Goal: Task Accomplishment & Management: Manage account settings

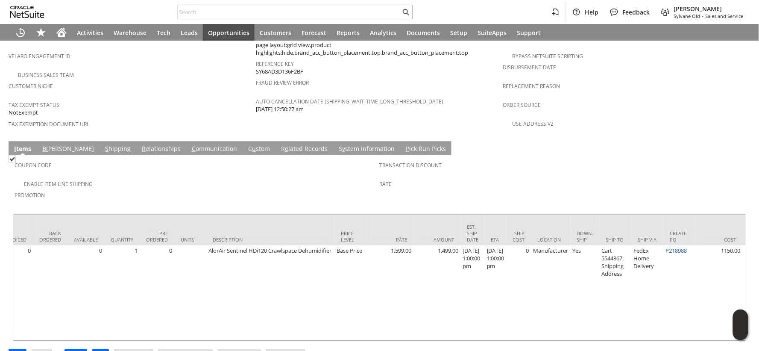
scroll to position [0, 198]
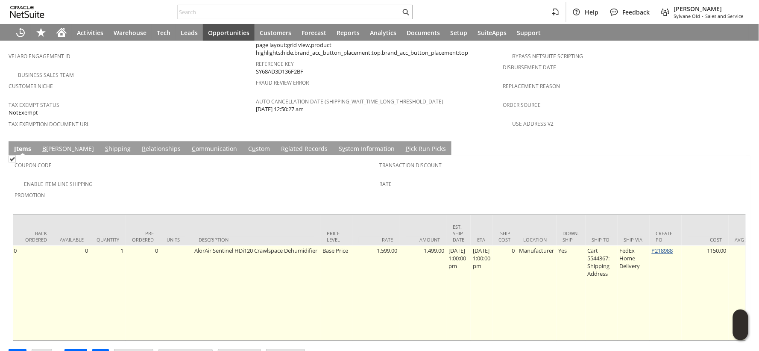
click at [669, 247] on link "P218988" at bounding box center [662, 251] width 21 height 8
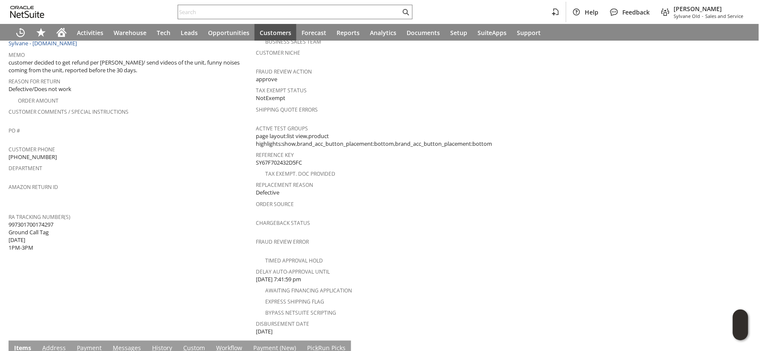
scroll to position [190, 0]
click at [44, 220] on span "997301700174297 Ground Call Tag [DATE] 1PM-3PM" at bounding box center [31, 235] width 45 height 31
click at [44, 220] on span "997301700174297 Ground Call Tag 06.09.2025 1PM-3PM" at bounding box center [31, 235] width 45 height 31
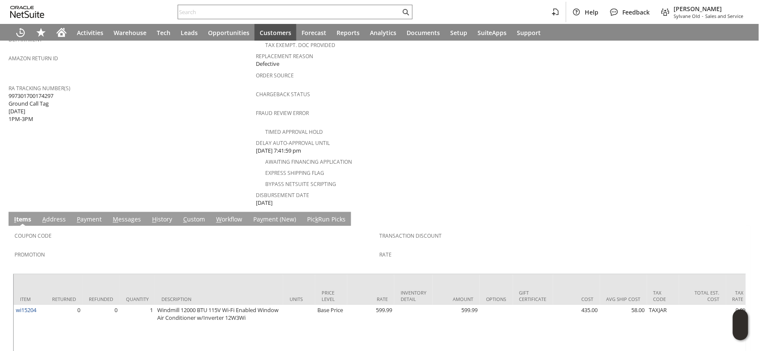
scroll to position [332, 0]
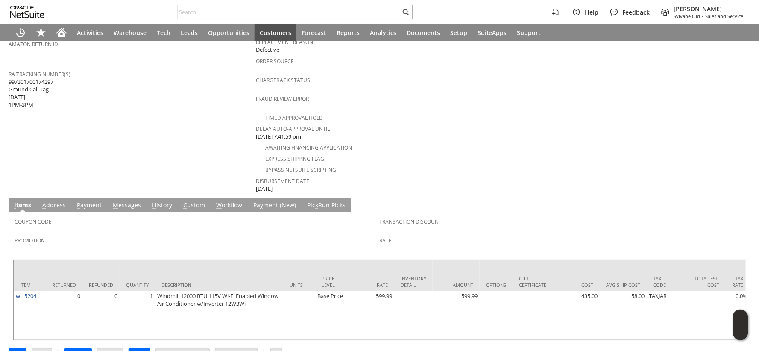
click at [164, 201] on link "H istory" at bounding box center [162, 205] width 24 height 9
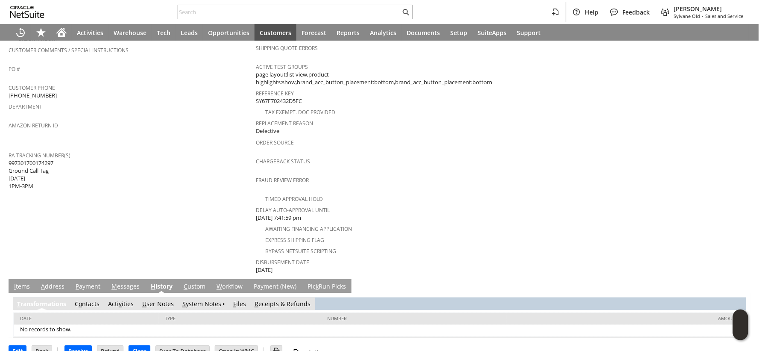
scroll to position [0, 0]
click at [194, 300] on link "S ystem Notes" at bounding box center [201, 304] width 39 height 8
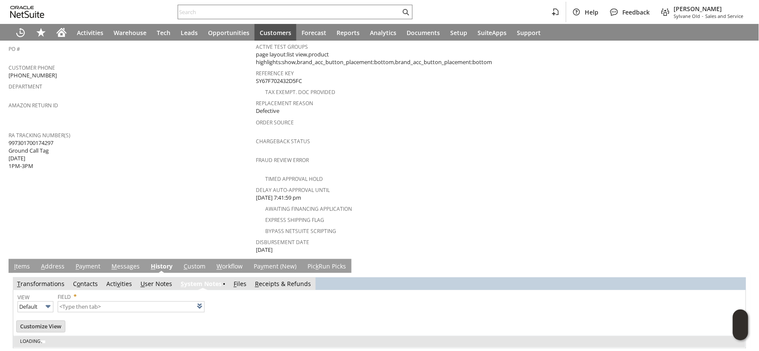
scroll to position [280, 0]
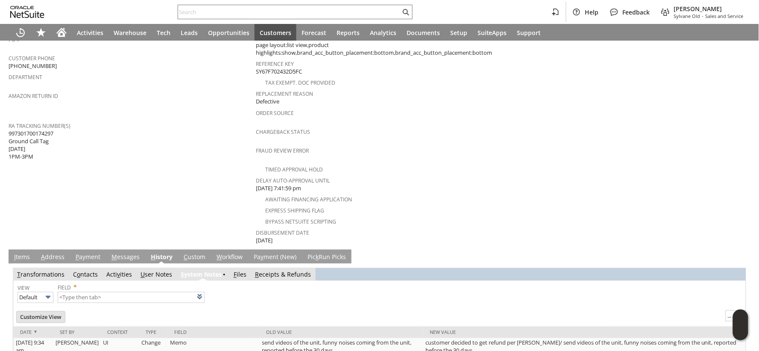
type input "1 to 25 of 84"
click at [22, 253] on link "I tems" at bounding box center [22, 257] width 20 height 9
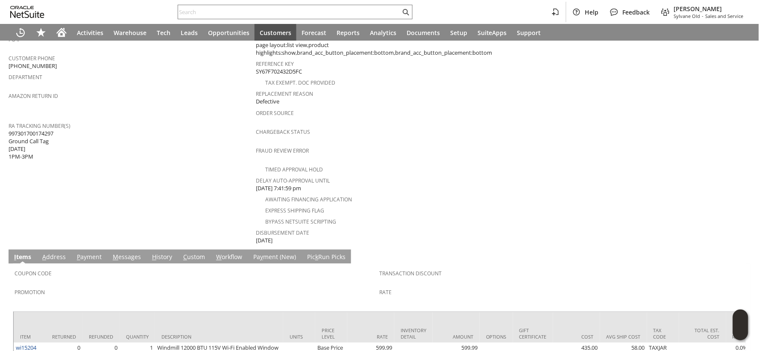
scroll to position [233, 0]
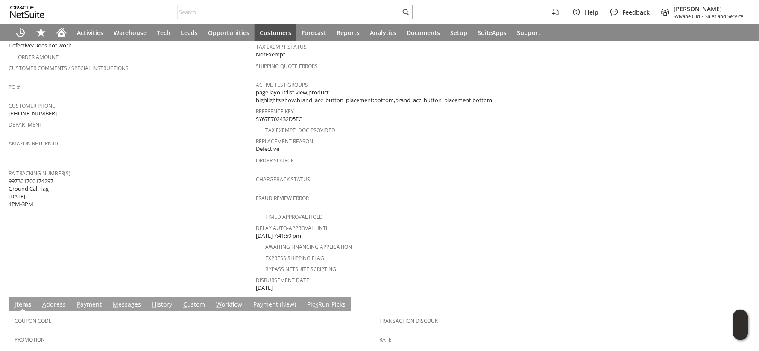
copy span "997301700174297"
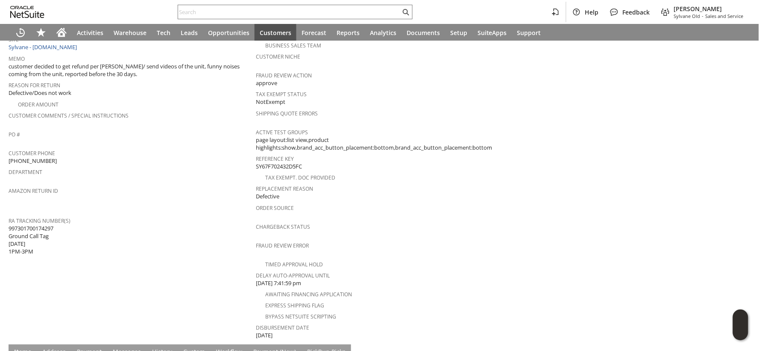
scroll to position [138, 0]
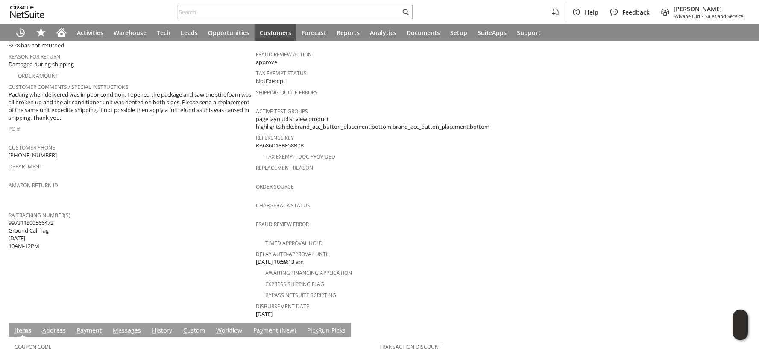
scroll to position [237, 0]
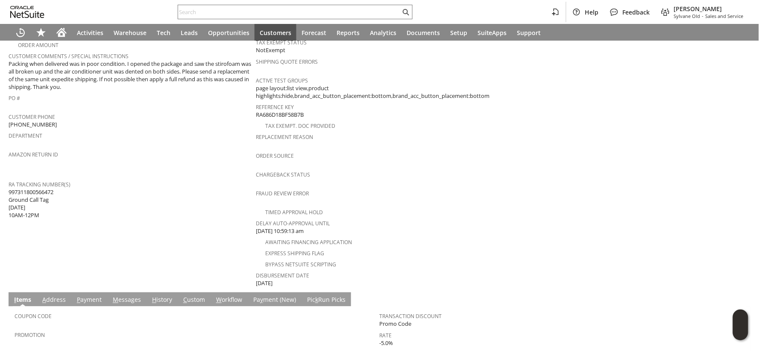
click at [39, 188] on span "997311800566472 Ground Call Tag 07.09.2025 10AM-12PM" at bounding box center [31, 203] width 45 height 31
copy span "997311800566472"
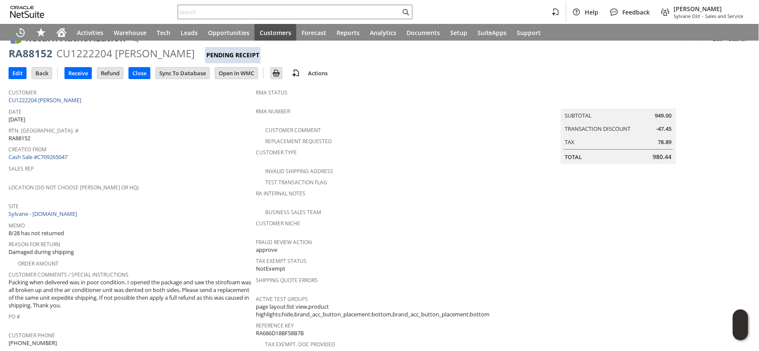
scroll to position [0, 0]
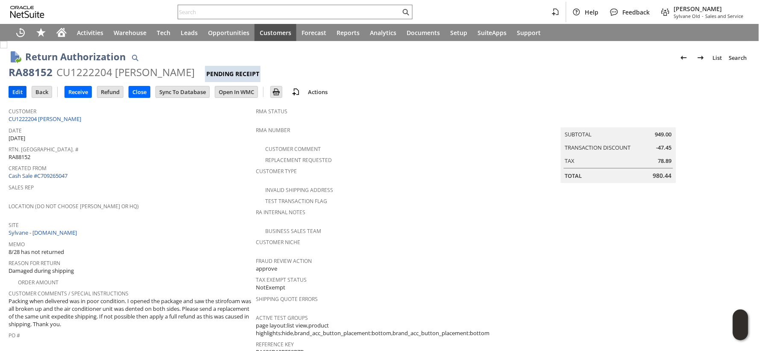
click at [18, 94] on input "Edit" at bounding box center [17, 91] width 17 height 11
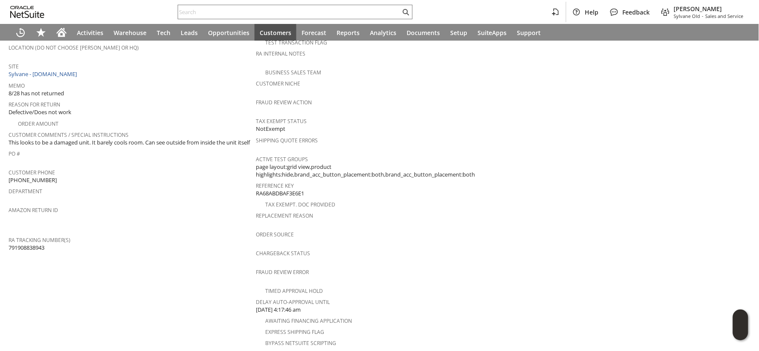
scroll to position [190, 0]
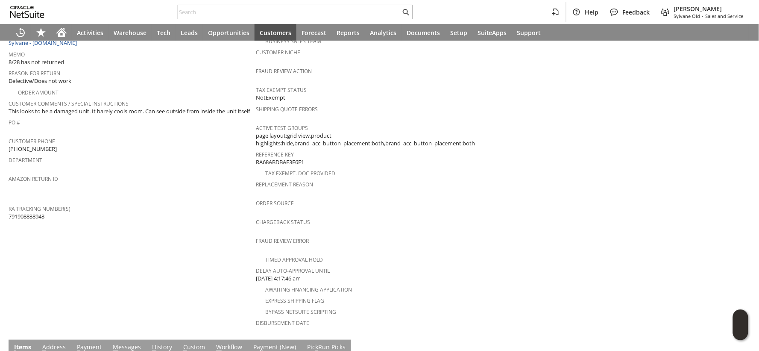
click at [42, 214] on span "791908838943" at bounding box center [27, 216] width 36 height 8
click at [41, 214] on span "791908838943" at bounding box center [27, 216] width 36 height 8
copy span "791908838943"
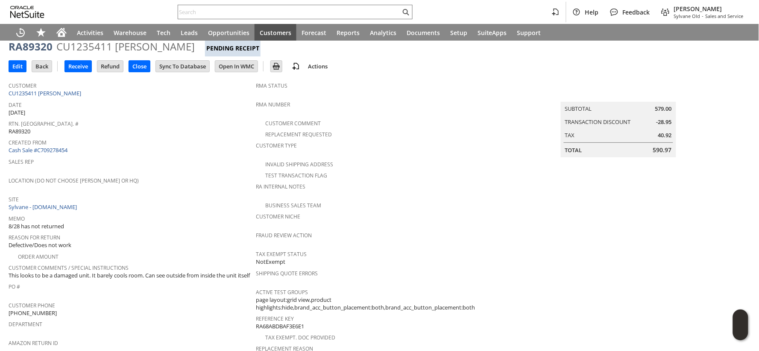
scroll to position [0, 0]
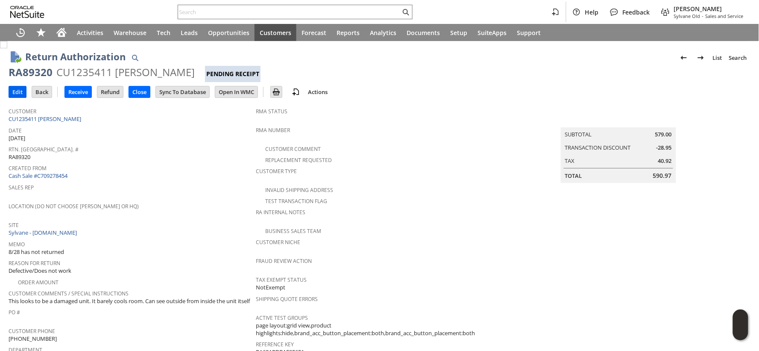
click at [15, 94] on input "Edit" at bounding box center [17, 91] width 17 height 11
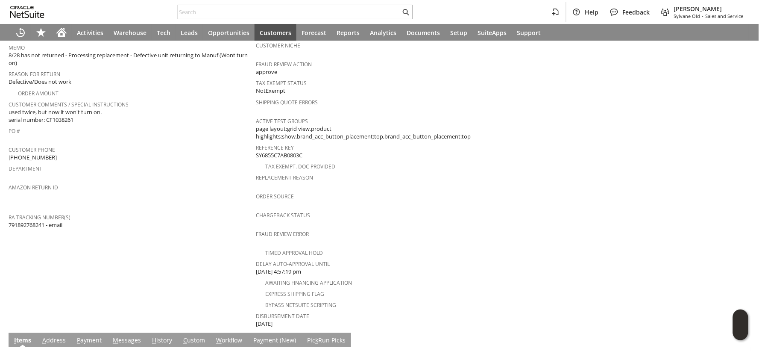
scroll to position [152, 0]
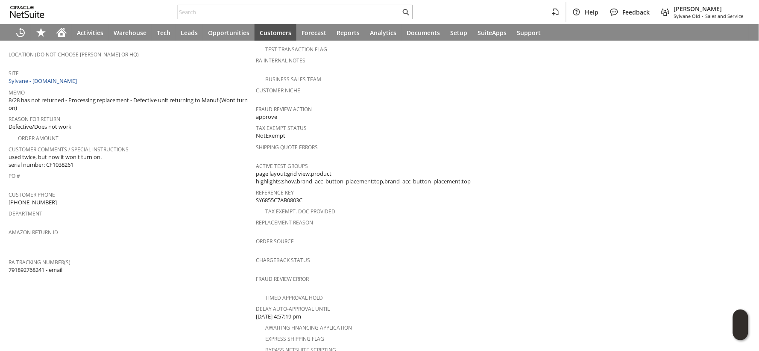
click at [30, 266] on span "791892768241 - email" at bounding box center [36, 270] width 54 height 8
copy span "791892768241"
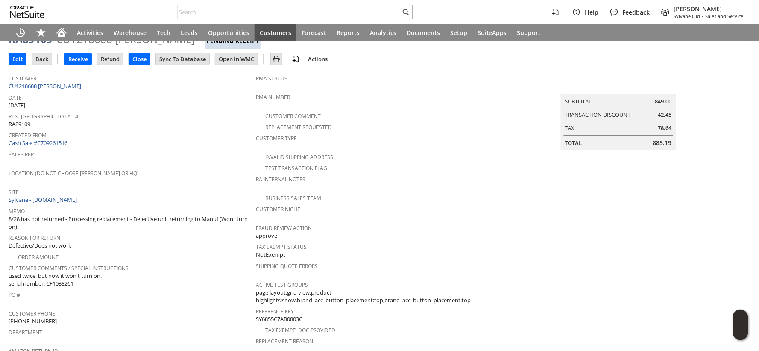
scroll to position [9, 0]
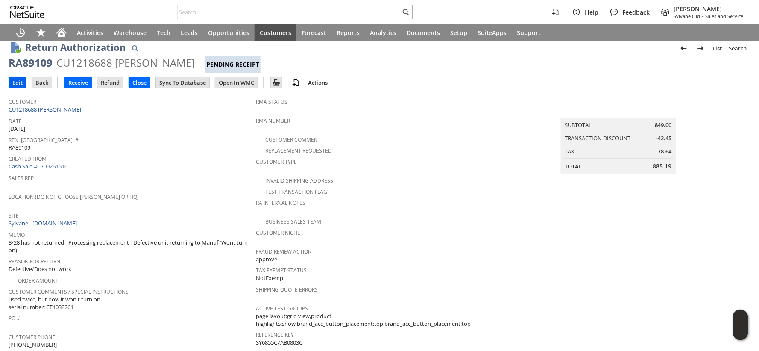
click at [18, 82] on input "Edit" at bounding box center [17, 82] width 17 height 11
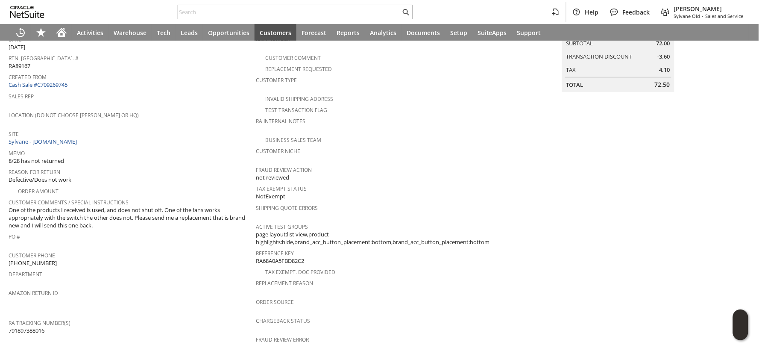
scroll to position [89, 0]
click at [33, 329] on span "791897388016" at bounding box center [27, 333] width 36 height 8
copy span "791897388016"
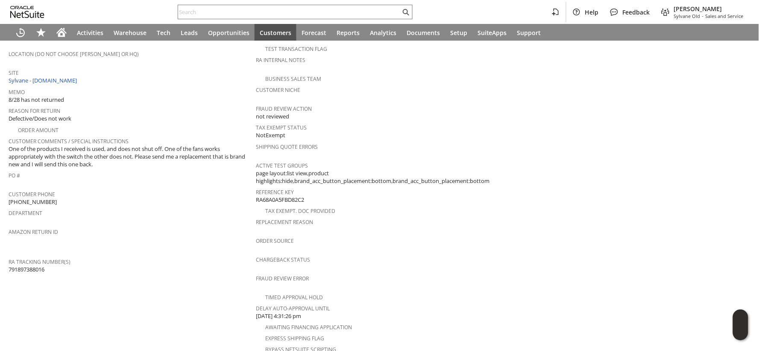
scroll to position [0, 0]
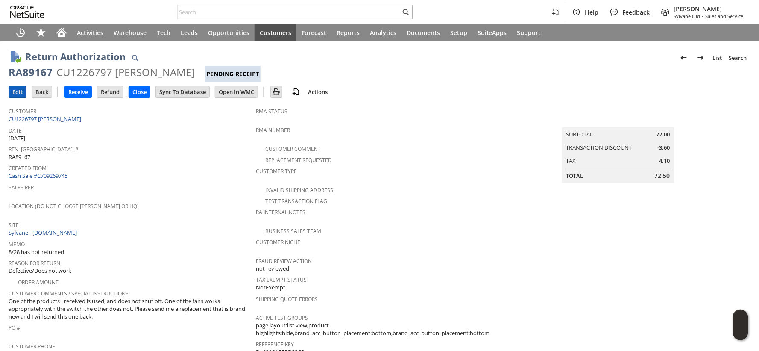
click at [18, 93] on input "Edit" at bounding box center [17, 91] width 17 height 11
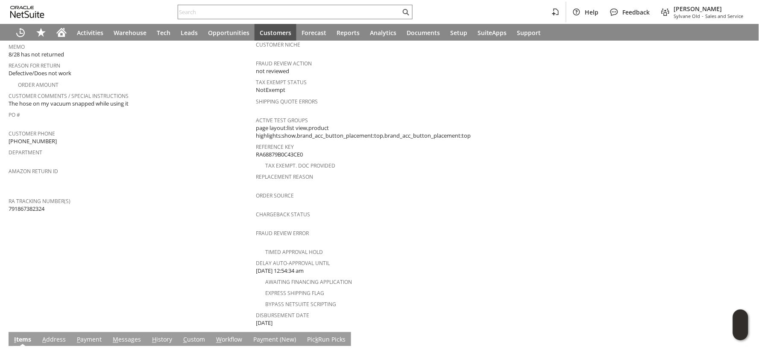
scroll to position [190, 0]
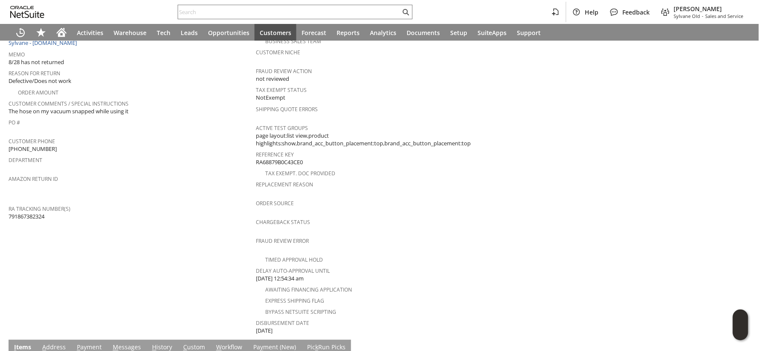
click at [30, 212] on span "791867382324" at bounding box center [27, 216] width 36 height 8
copy span "791867382324"
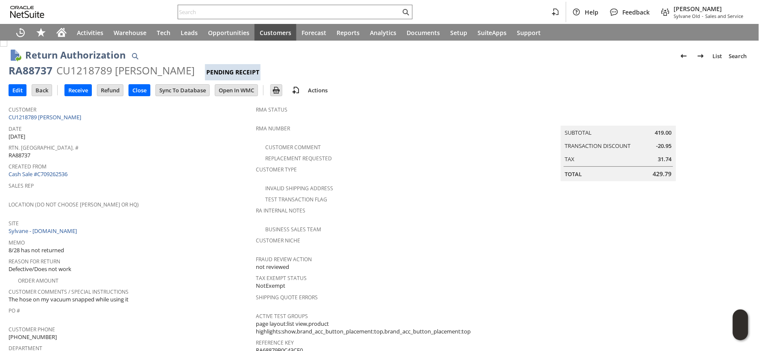
scroll to position [0, 0]
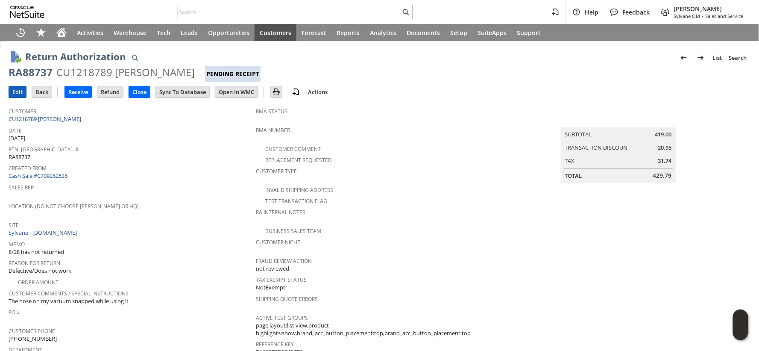
click at [19, 93] on input "Edit" at bounding box center [17, 91] width 17 height 11
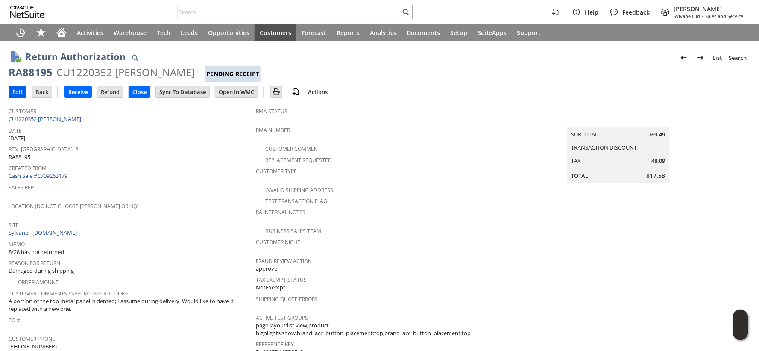
click at [20, 91] on input "Edit" at bounding box center [17, 91] width 17 height 11
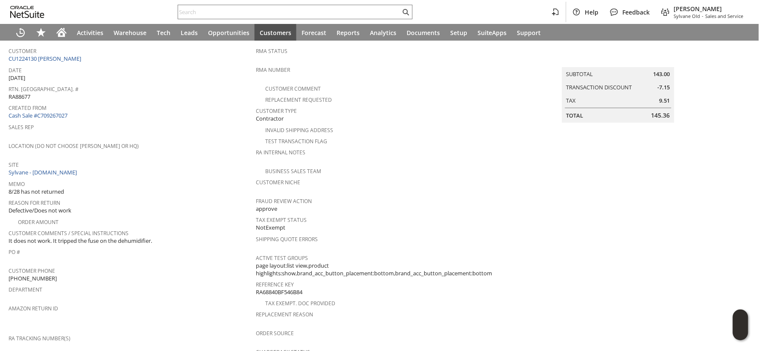
scroll to position [47, 0]
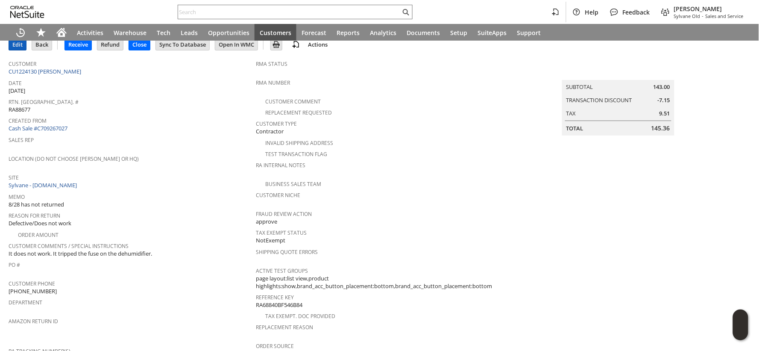
click at [15, 47] on input "Edit" at bounding box center [17, 44] width 17 height 11
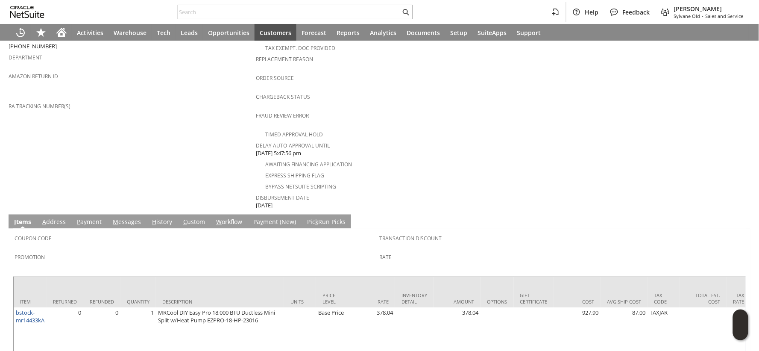
scroll to position [332, 0]
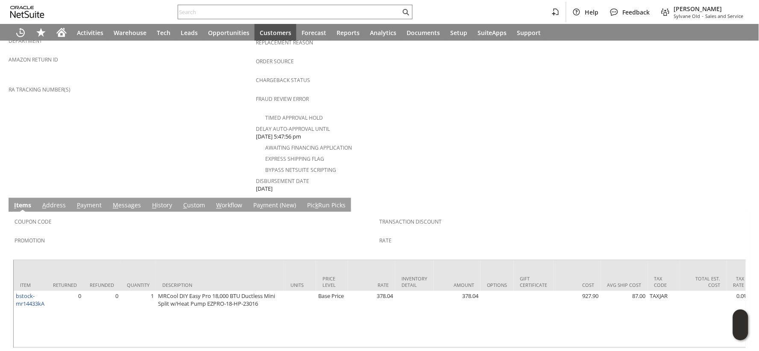
click at [159, 201] on link "H istory" at bounding box center [162, 205] width 24 height 9
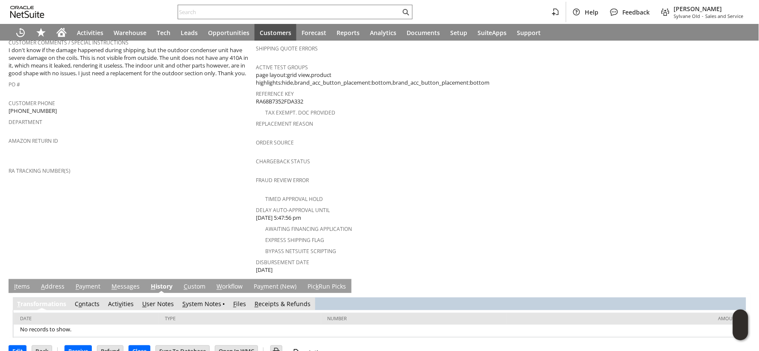
scroll to position [0, 0]
click at [150, 300] on link "U ser Notes" at bounding box center [158, 304] width 32 height 8
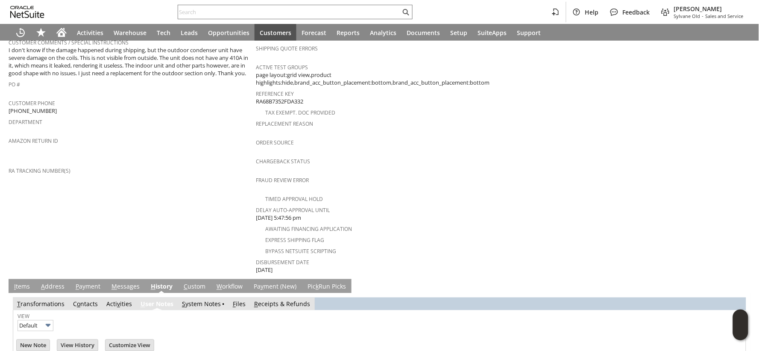
click at [182, 300] on link "S ystem Notes" at bounding box center [201, 304] width 39 height 8
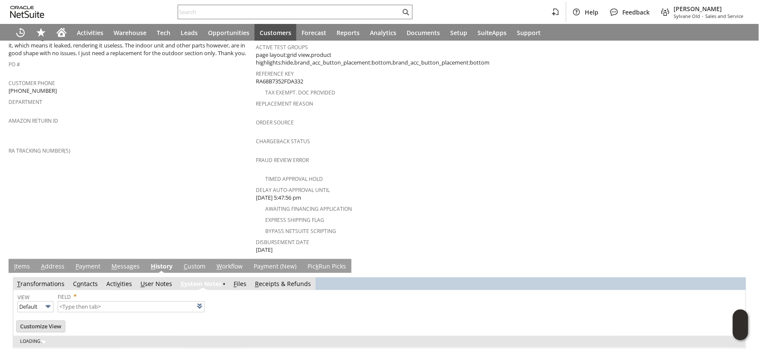
scroll to position [280, 0]
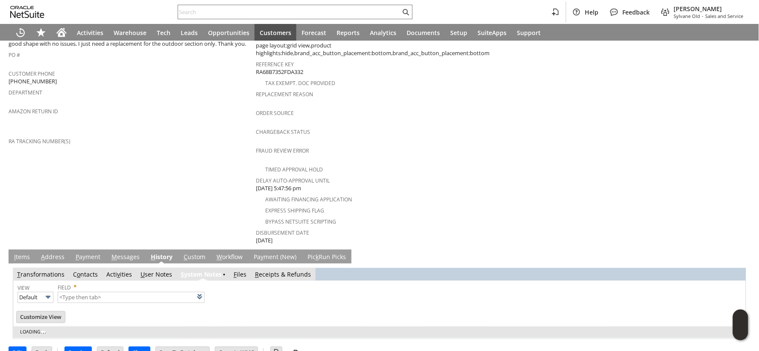
type input "1 to 25 of 80"
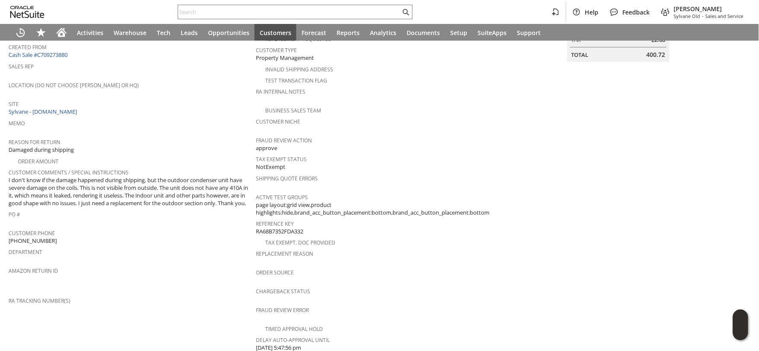
scroll to position [0, 0]
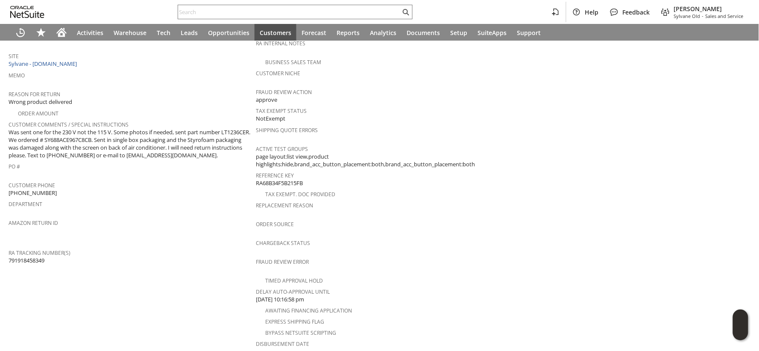
scroll to position [190, 0]
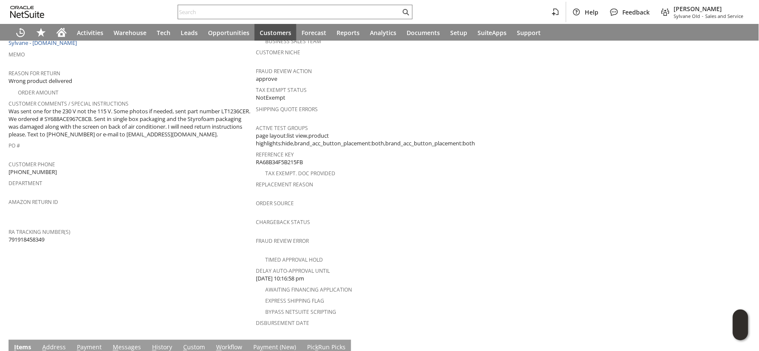
click at [30, 235] on span "791918458349" at bounding box center [27, 239] width 36 height 8
copy span "791918458349"
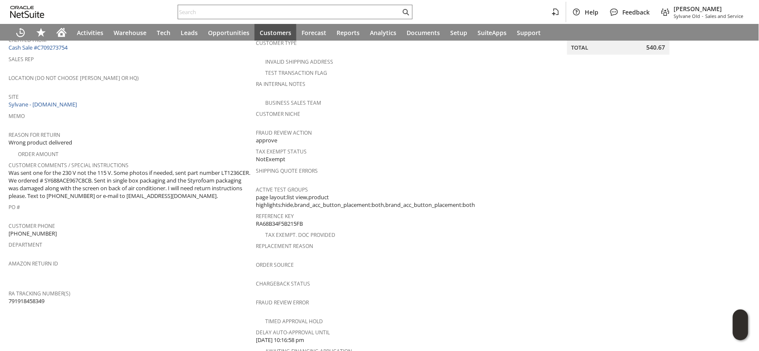
scroll to position [2, 0]
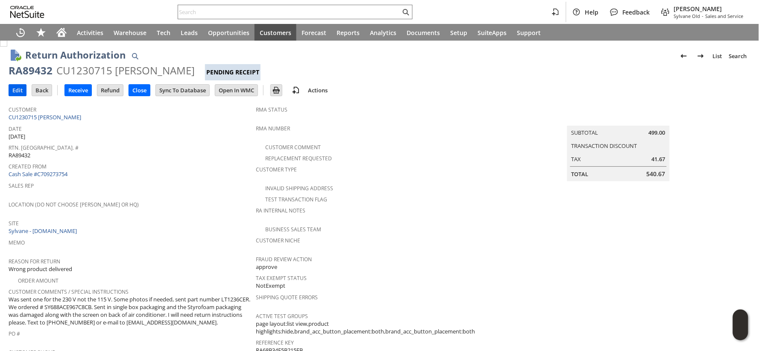
click at [17, 92] on input "Edit" at bounding box center [17, 90] width 17 height 11
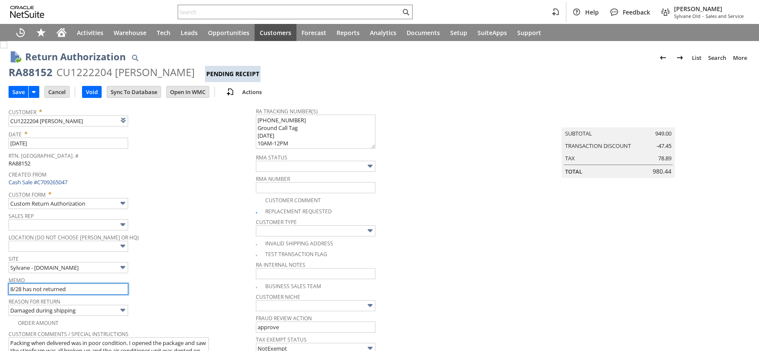
click at [81, 283] on input "8/28 has not returned" at bounding box center [69, 288] width 120 height 11
drag, startPoint x: 22, startPoint y: 288, endPoint x: 5, endPoint y: 293, distance: 17.7
type input "9/8 has not returned"
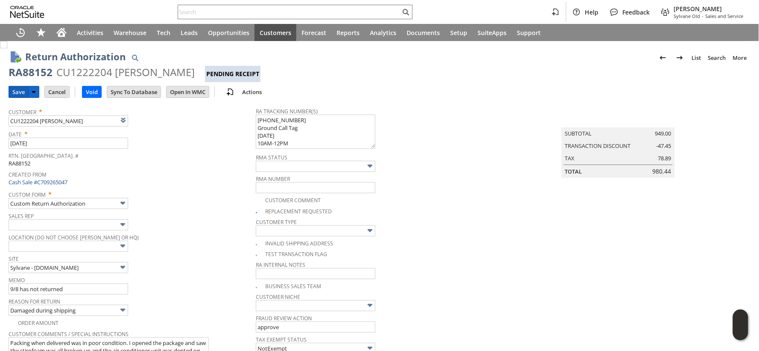
click at [22, 91] on input "Save" at bounding box center [18, 91] width 19 height 11
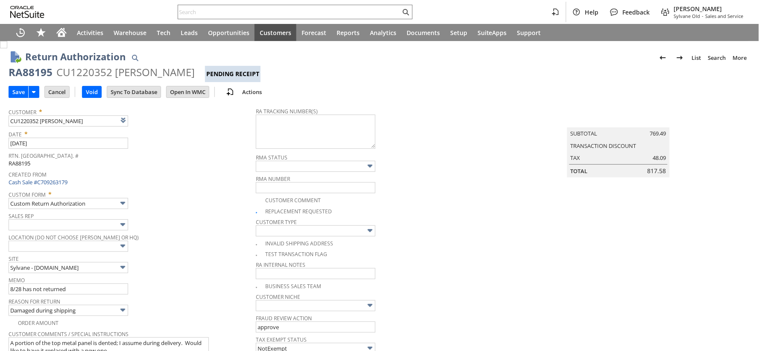
click at [0, 292] on html "Help Feedback [PERSON_NAME] [PERSON_NAME] - Sales and Service Activities Wareho…" at bounding box center [379, 175] width 759 height 351
type input "9/8 has not returned"
click at [19, 93] on input "Save" at bounding box center [18, 91] width 19 height 11
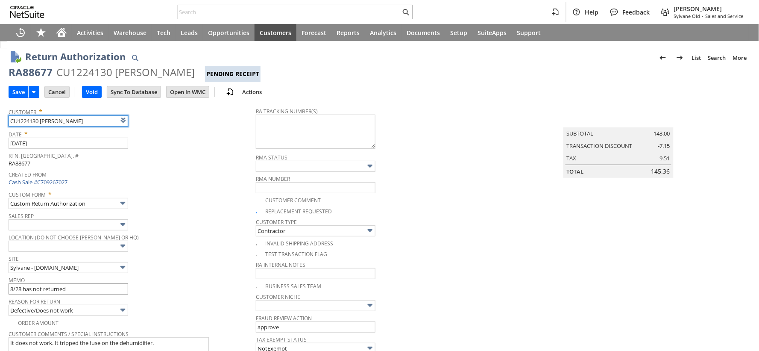
click at [20, 288] on input "8/28 has not returned" at bounding box center [69, 288] width 120 height 11
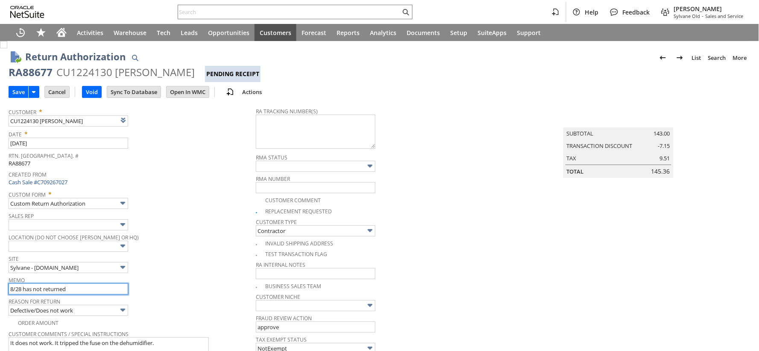
click at [20, 288] on input "8/28 has not returned" at bounding box center [69, 288] width 120 height 11
drag, startPoint x: 20, startPoint y: 288, endPoint x: 3, endPoint y: 291, distance: 17.6
type input "9/8 has not returned"
click at [18, 90] on input "Save" at bounding box center [18, 91] width 19 height 11
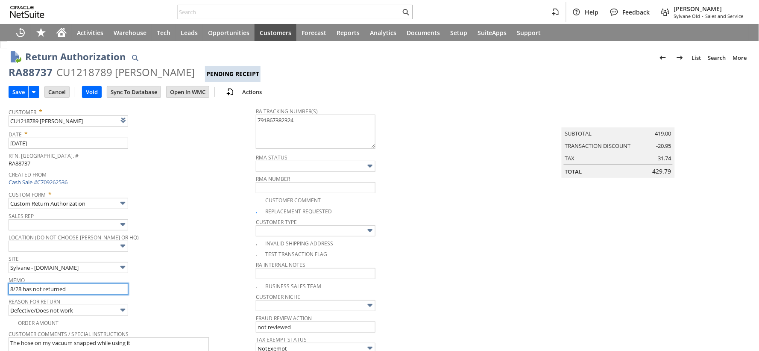
click at [21, 289] on input "8/28 has not returned" at bounding box center [69, 288] width 120 height 11
drag, startPoint x: 20, startPoint y: 289, endPoint x: 0, endPoint y: 290, distance: 20.1
type input "9/8 has not returned"
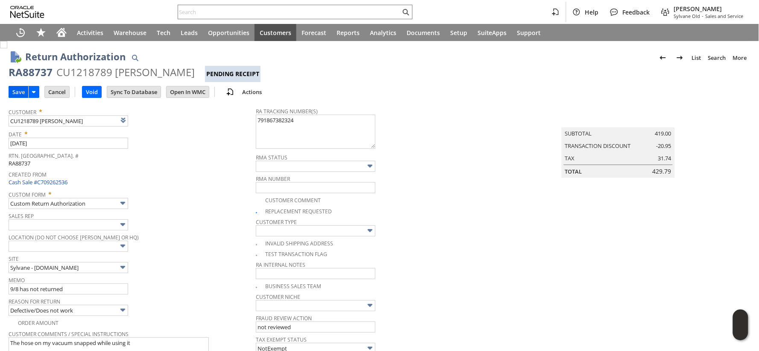
click at [18, 94] on input "Save" at bounding box center [18, 91] width 19 height 11
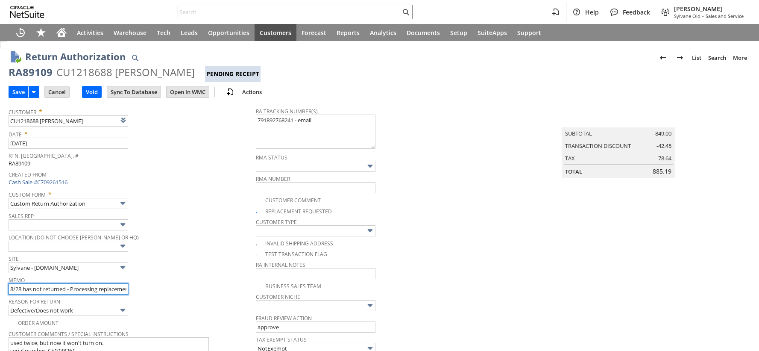
click at [18, 288] on input "8/28 has not returned - Processing replacement - Defective unit returning to Ma…" at bounding box center [69, 288] width 120 height 11
drag, startPoint x: 21, startPoint y: 288, endPoint x: 2, endPoint y: 288, distance: 18.8
type input "9/8 has not returned - Processing replacement - Defective unit returning to Man…"
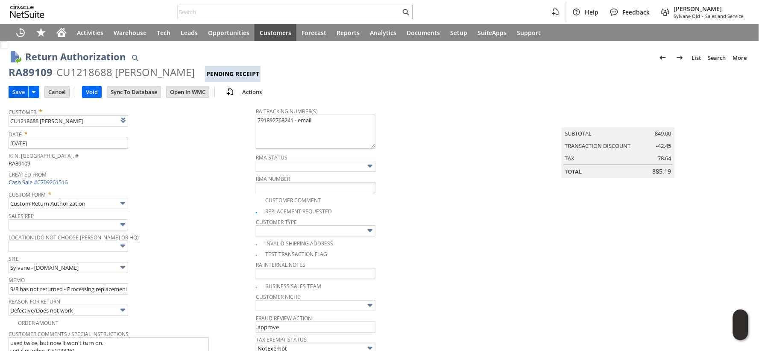
click at [12, 91] on input "Save" at bounding box center [18, 91] width 19 height 11
drag, startPoint x: 21, startPoint y: 288, endPoint x: -15, endPoint y: 290, distance: 35.9
click at [0, 290] on html "Help Feedback [PERSON_NAME] [PERSON_NAME] - Sales and Service Activities Wareho…" at bounding box center [379, 175] width 759 height 351
type input "9/8 has not returned"
click at [15, 97] on input "Save" at bounding box center [18, 91] width 19 height 11
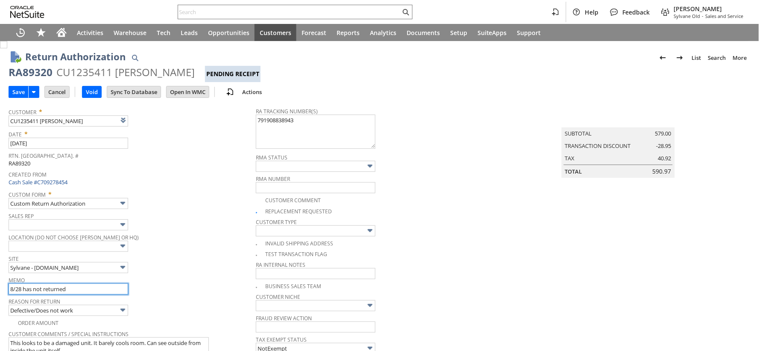
click at [19, 289] on input "8/28 has not returned" at bounding box center [69, 288] width 120 height 11
drag, startPoint x: 20, startPoint y: 288, endPoint x: 5, endPoint y: 289, distance: 15.0
type input "9/8 has not returned"
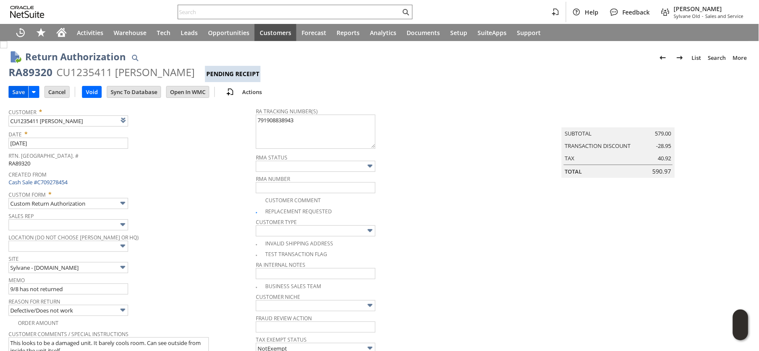
click at [17, 92] on input "Save" at bounding box center [18, 91] width 19 height 11
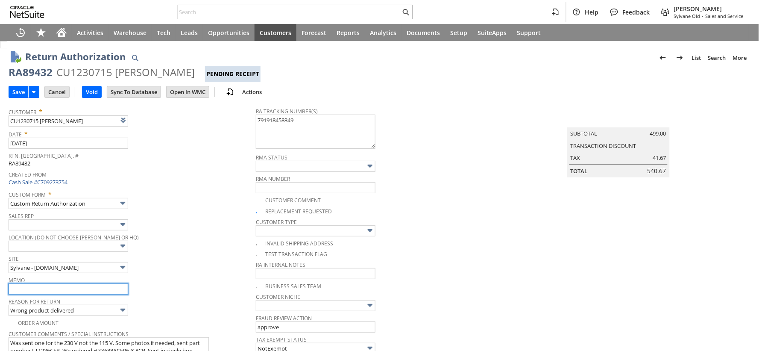
click at [79, 286] on input "text" at bounding box center [69, 288] width 120 height 11
type input "ETA 9/9"
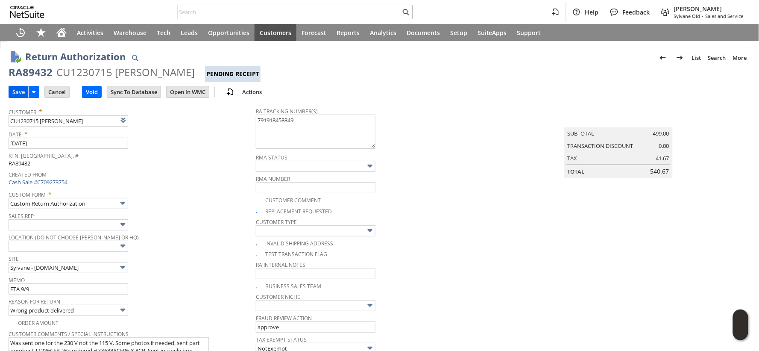
click at [16, 92] on input "Save" at bounding box center [18, 91] width 19 height 11
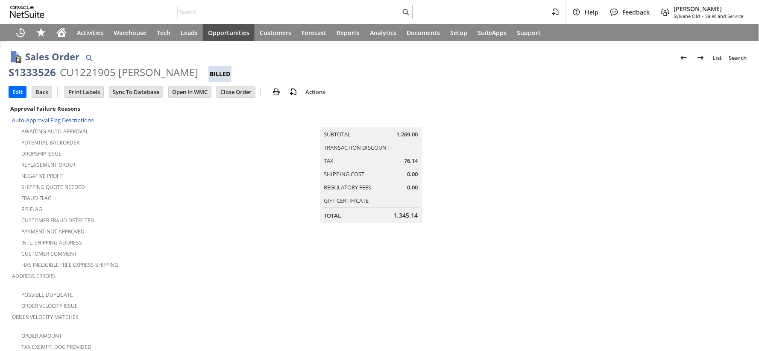
scroll to position [285, 0]
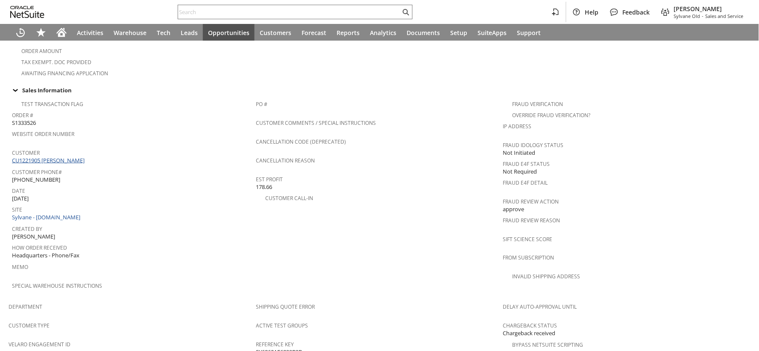
click at [52, 156] on link "CU1221905 [PERSON_NAME]" at bounding box center [49, 160] width 75 height 8
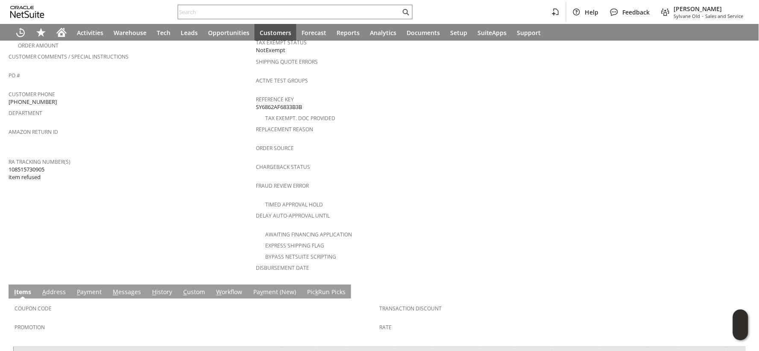
scroll to position [285, 0]
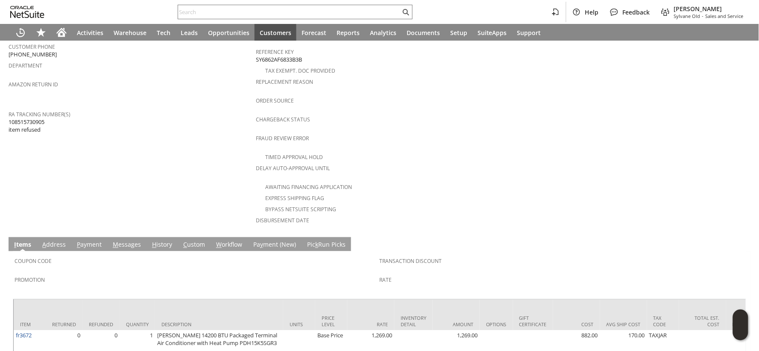
click at [23, 118] on span "108515730905 item refused" at bounding box center [27, 126] width 36 height 16
copy span "108515730905"
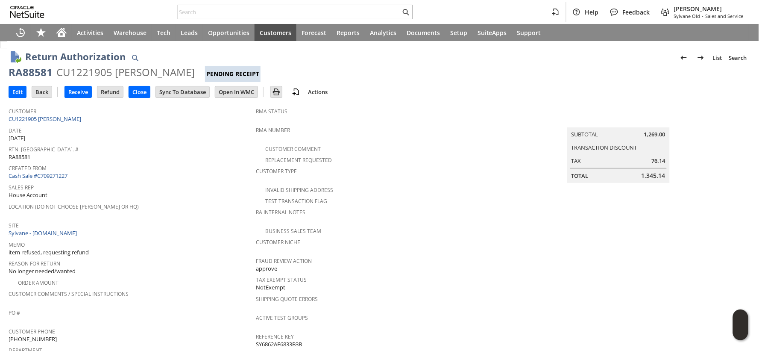
click at [43, 73] on div "RA88581" at bounding box center [31, 72] width 44 height 14
drag, startPoint x: 43, startPoint y: 73, endPoint x: 138, endPoint y: 75, distance: 94.9
click at [138, 75] on div "RA88581 CU1221905 Paul Stroud Pending Receipt" at bounding box center [380, 73] width 742 height 17
copy div "RA88581 CU1221905 Paul Stroud"
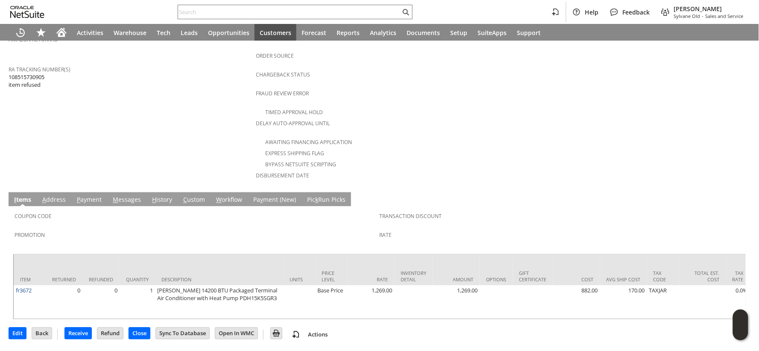
scroll to position [332, 0]
click at [132, 196] on link "M essages" at bounding box center [127, 200] width 32 height 9
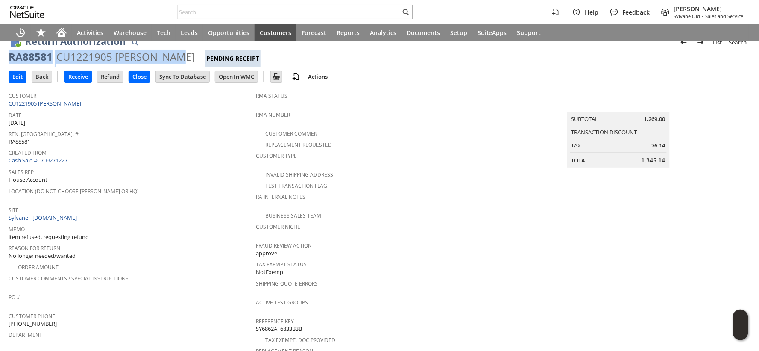
scroll to position [0, 0]
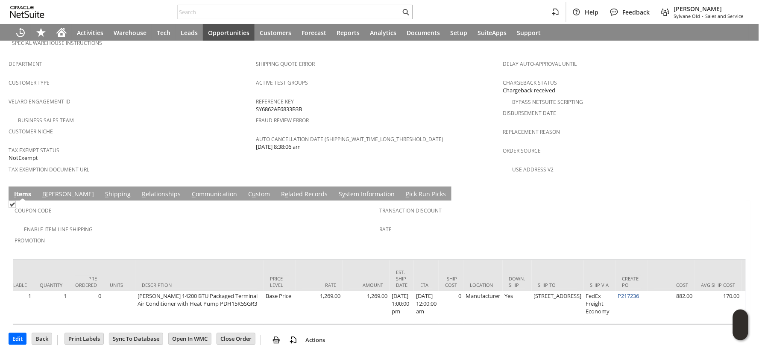
scroll to position [0, 340]
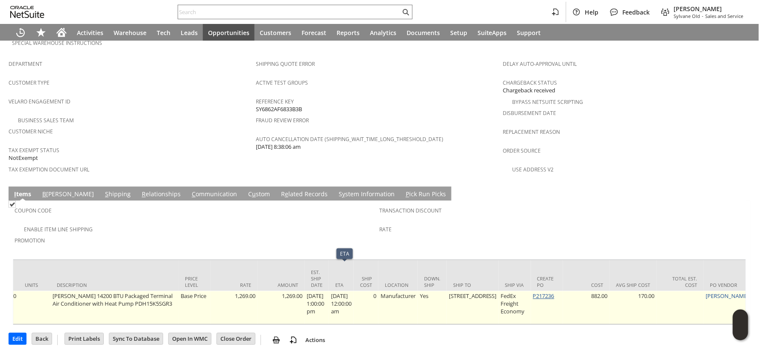
click at [533, 292] on link "P217236" at bounding box center [543, 296] width 21 height 8
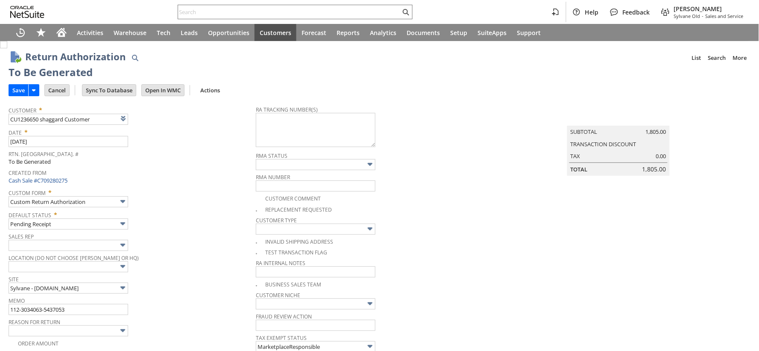
type input "Add"
type input "Copy Previous"
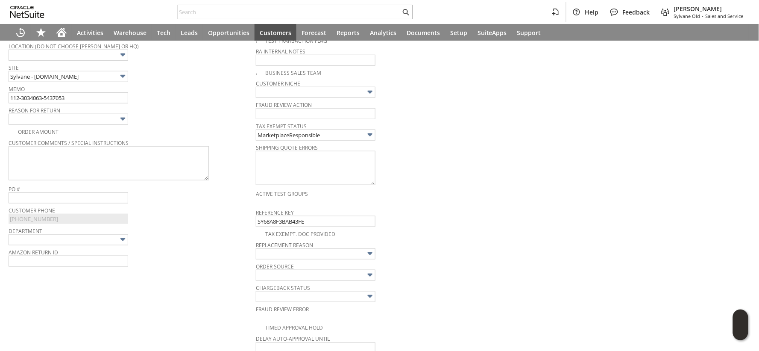
scroll to position [196, 0]
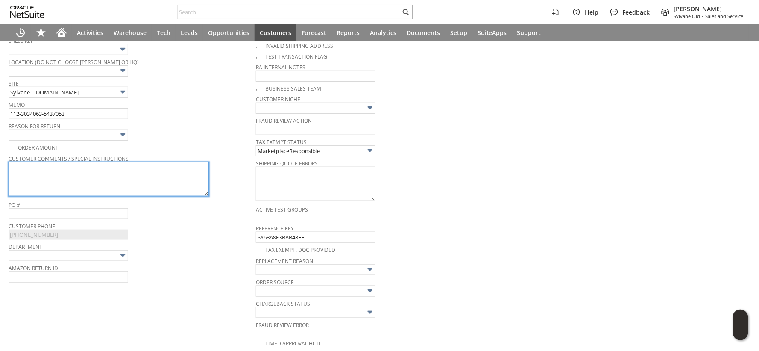
click at [68, 168] on textarea at bounding box center [109, 179] width 200 height 34
paste textarea "Unit will not work called for 5 days to get support never got through and when …"
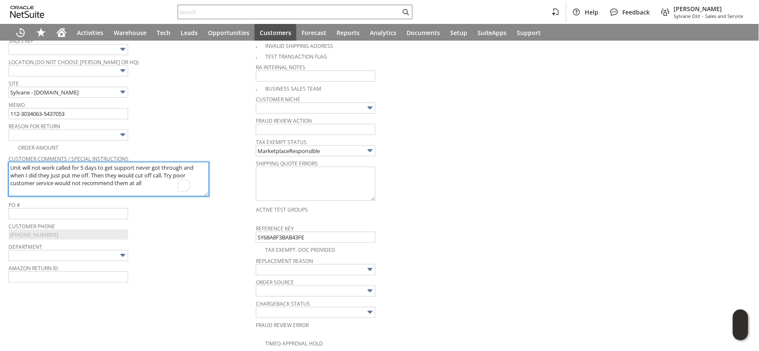
type textarea "Unit will not work called for 5 days to get support never got through and when …"
click at [121, 137] on img at bounding box center [123, 135] width 10 height 10
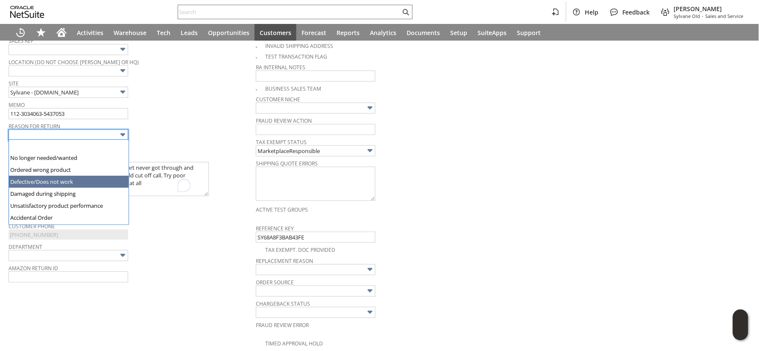
type input "Defective/Does not work"
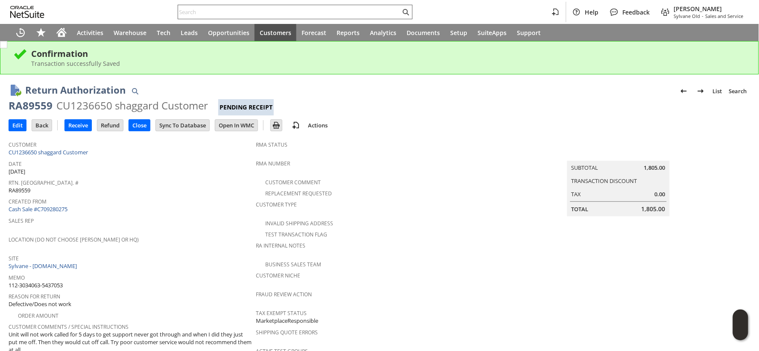
click at [221, 15] on input "text" at bounding box center [289, 12] width 223 height 10
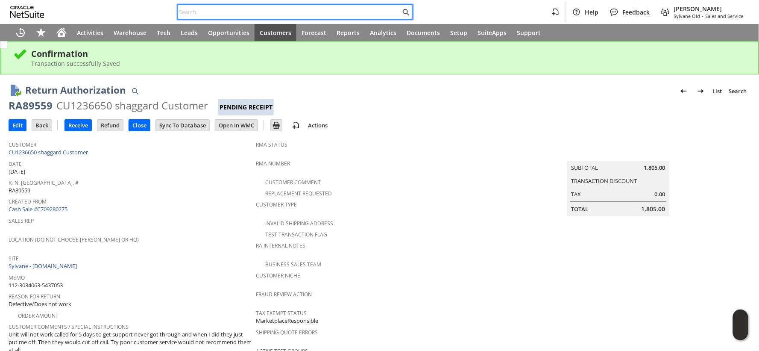
paste input "112-3034063-5437053"
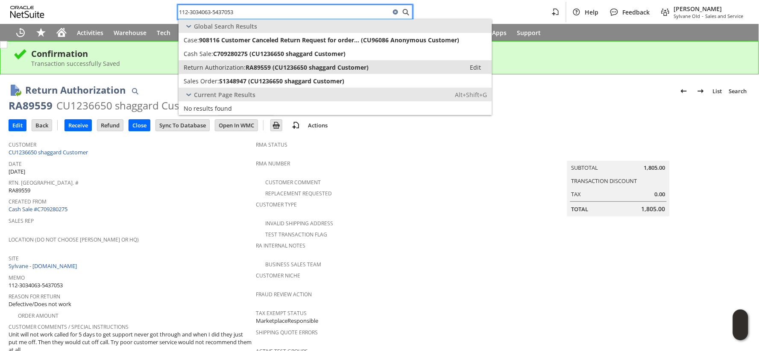
type input "112-3034063-5437053"
click at [229, 65] on span "Return Authorization:" at bounding box center [215, 67] width 62 height 8
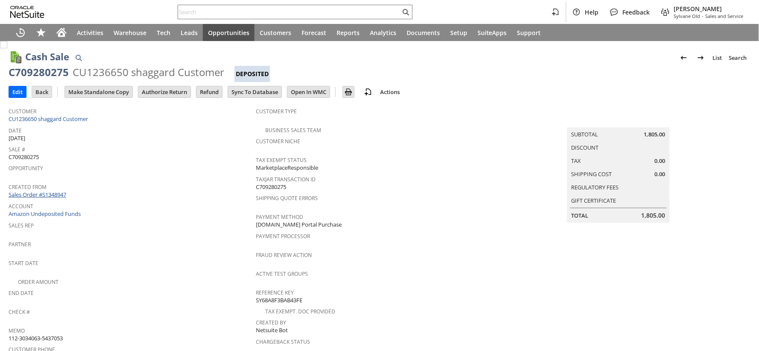
click at [58, 191] on link "Sales Order #S1348947" at bounding box center [39, 195] width 60 height 8
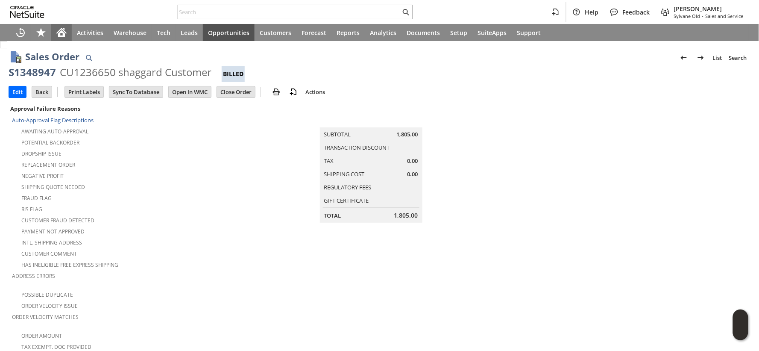
click at [63, 35] on icon "Home" at bounding box center [61, 33] width 7 height 6
